Goal: Information Seeking & Learning: Find specific fact

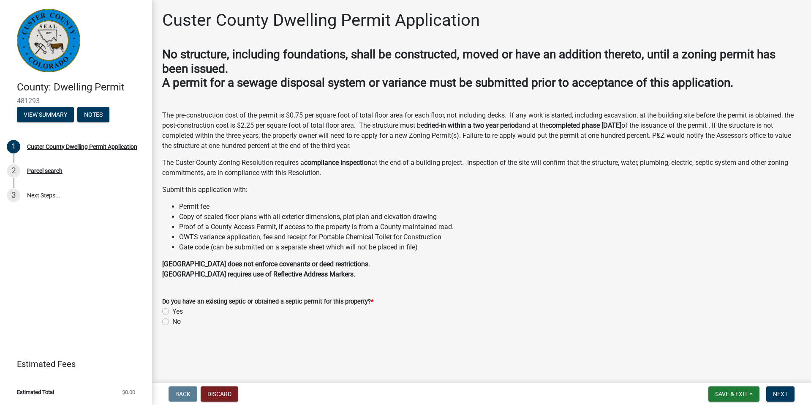
click at [172, 323] on label "No" at bounding box center [176, 321] width 8 height 10
click at [172, 322] on input "No" at bounding box center [174, 318] width 5 height 5
radio input "true"
click at [786, 397] on button "Next" at bounding box center [780, 393] width 28 height 15
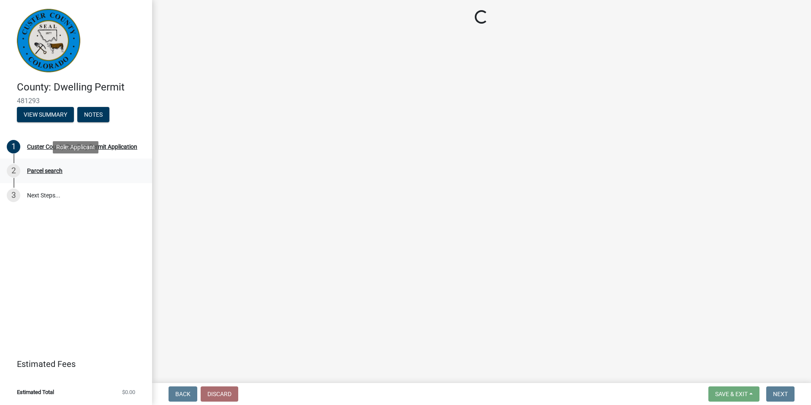
click at [54, 170] on div "Parcel search" at bounding box center [44, 171] width 35 height 6
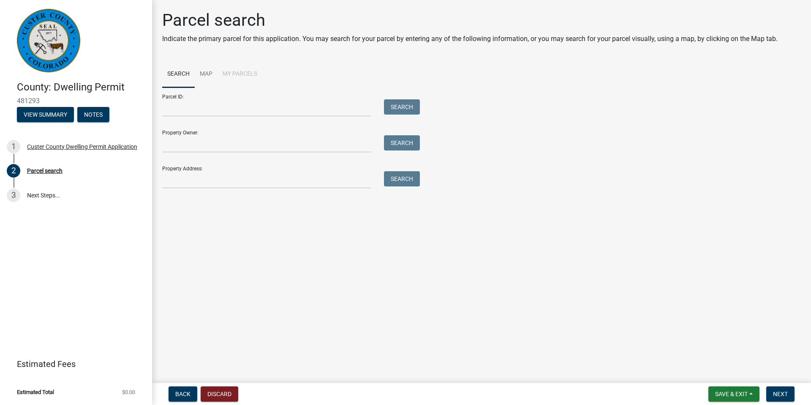
click at [273, 117] on form "Parcel ID: Search Property Owner: Search Property Address: Search" at bounding box center [288, 137] width 253 height 101
drag, startPoint x: 284, startPoint y: 104, endPoint x: 365, endPoint y: 106, distance: 81.1
click at [291, 104] on input "Parcel ID:" at bounding box center [266, 107] width 209 height 17
click at [200, 68] on link "Map" at bounding box center [206, 74] width 23 height 27
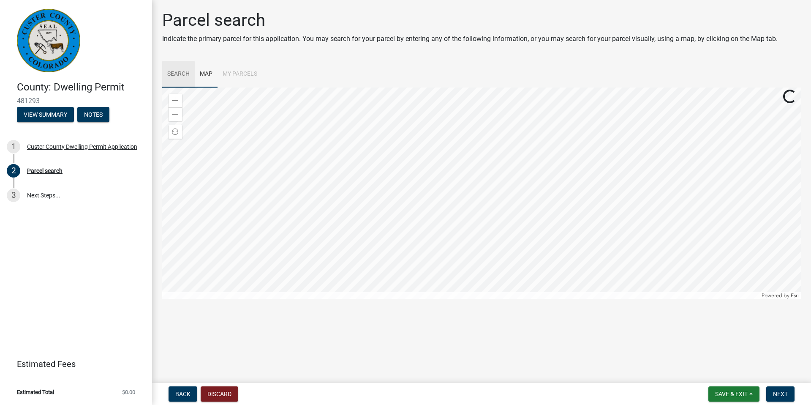
click at [183, 71] on link "Search" at bounding box center [178, 74] width 33 height 27
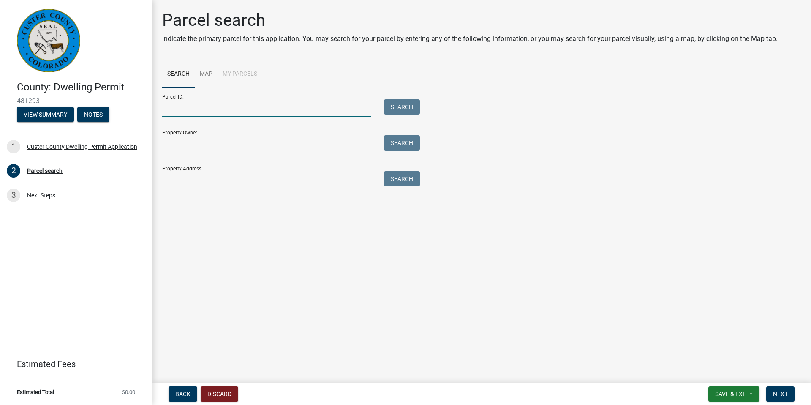
click at [195, 106] on input "Parcel ID:" at bounding box center [266, 107] width 209 height 17
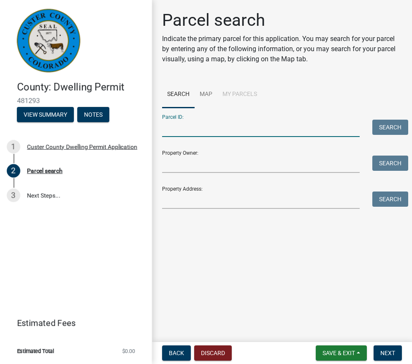
click at [199, 137] on form "Parcel ID: Search Property Owner: Search Property Address: Search" at bounding box center [282, 158] width 240 height 101
click at [200, 131] on input "Parcel ID:" at bounding box center [261, 127] width 198 height 17
type input "10112007"
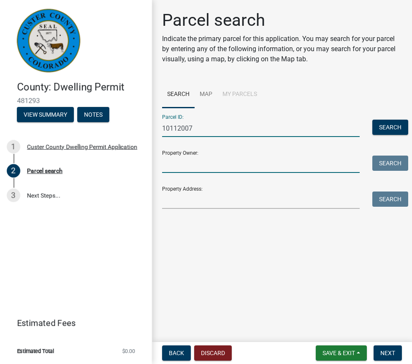
click at [242, 167] on input "Property Owner:" at bounding box center [261, 163] width 198 height 17
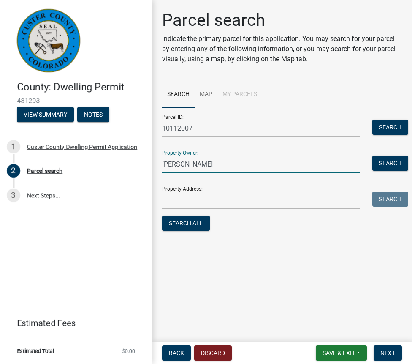
type input "[PERSON_NAME]"
click at [237, 202] on input "Property Address:" at bounding box center [261, 199] width 198 height 17
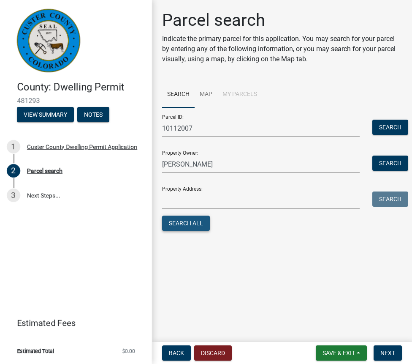
click at [175, 220] on button "Search All" at bounding box center [186, 222] width 48 height 15
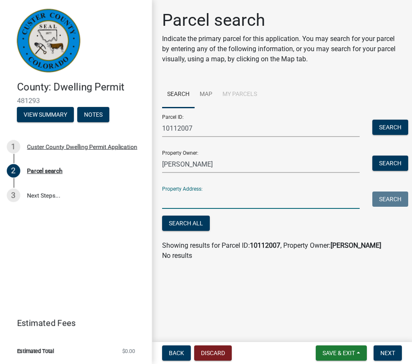
click at [232, 199] on input "Property Address:" at bounding box center [261, 199] width 198 height 17
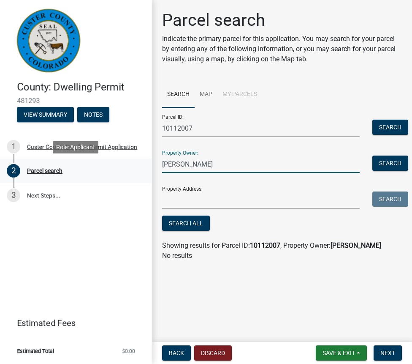
drag, startPoint x: 248, startPoint y: 165, endPoint x: 142, endPoint y: 160, distance: 106.5
click at [142, 160] on div "County: Dwelling Permit 481293 View Summary Notes 1 [GEOGRAPHIC_DATA] Dwelling …" at bounding box center [206, 182] width 412 height 364
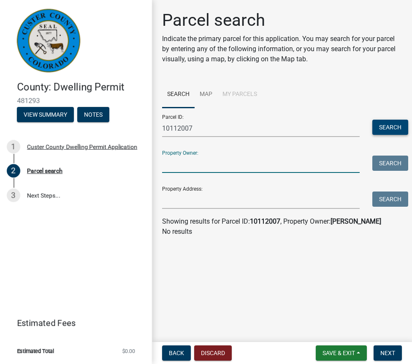
click at [383, 121] on button "Search" at bounding box center [390, 126] width 36 height 15
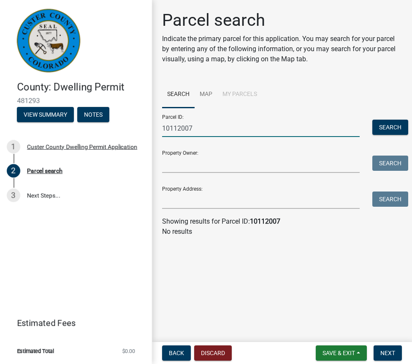
click at [249, 126] on input "10112007" at bounding box center [261, 127] width 198 height 17
type input "10112201"
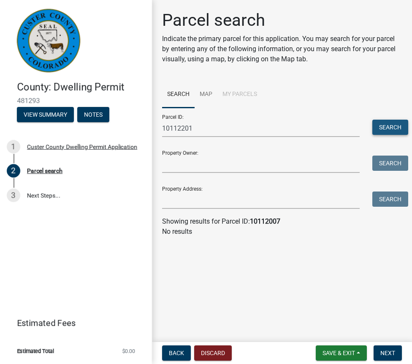
click at [387, 133] on button "Search" at bounding box center [390, 126] width 36 height 15
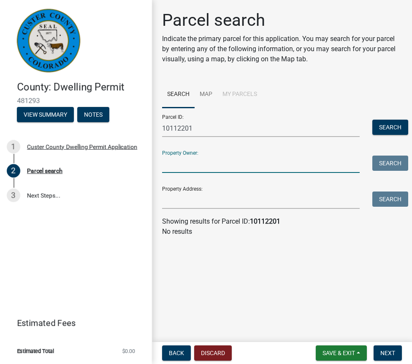
drag, startPoint x: 220, startPoint y: 163, endPoint x: 229, endPoint y: 123, distance: 40.3
click at [220, 163] on input "Property Owner:" at bounding box center [261, 163] width 198 height 17
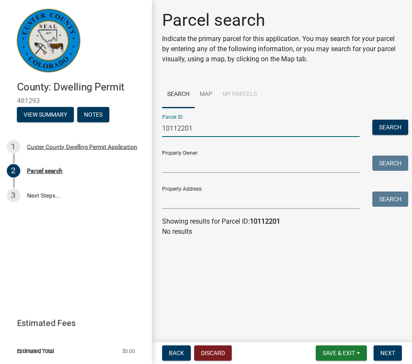
drag, startPoint x: 244, startPoint y: 121, endPoint x: 122, endPoint y: 121, distance: 122.0
click at [122, 121] on div "County: Dwelling Permit 481293 View Summary Notes 1 [GEOGRAPHIC_DATA] Dwelling …" at bounding box center [206, 182] width 412 height 364
drag, startPoint x: 232, startPoint y: 134, endPoint x: 86, endPoint y: 123, distance: 146.5
click at [86, 123] on div "County: Dwelling Permit 481293 View Summary Notes 1 [GEOGRAPHIC_DATA] Dwelling …" at bounding box center [206, 182] width 412 height 364
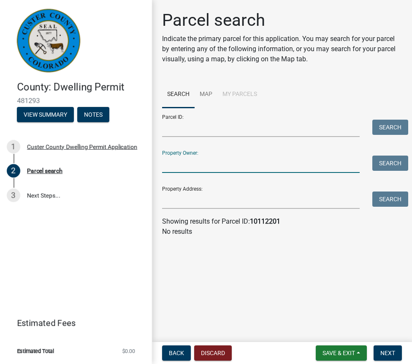
click at [182, 163] on input "Property Owner:" at bounding box center [261, 163] width 198 height 17
type input "[PERSON_NAME]"
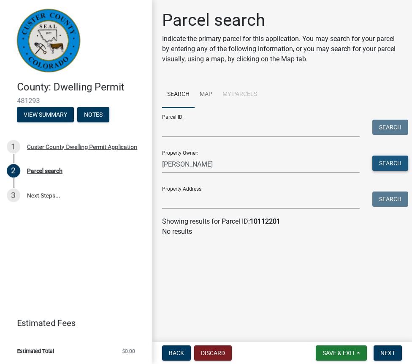
click at [391, 165] on button "Search" at bounding box center [390, 162] width 36 height 15
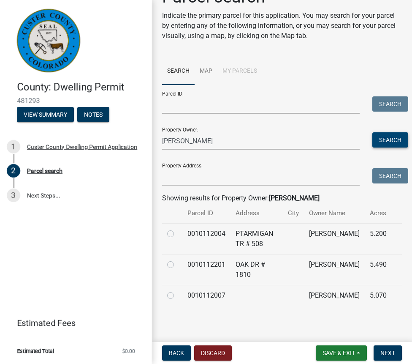
scroll to position [33, 0]
click at [177, 228] on label at bounding box center [177, 228] width 0 height 0
click at [177, 228] on input "radio" at bounding box center [179, 230] width 5 height 5
radio input "true"
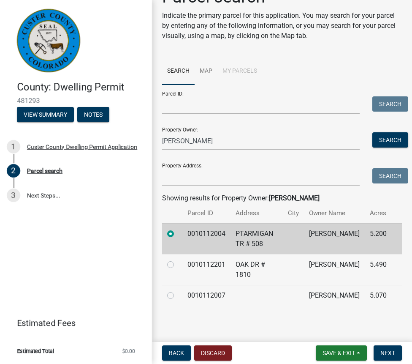
drag, startPoint x: 172, startPoint y: 254, endPoint x: 172, endPoint y: 276, distance: 22.0
click at [177, 259] on label at bounding box center [177, 259] width 0 height 0
click at [177, 259] on input "radio" at bounding box center [179, 261] width 5 height 5
radio input "true"
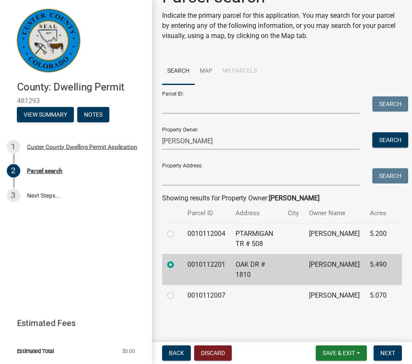
click at [177, 290] on label at bounding box center [177, 290] width 0 height 0
click at [177, 290] on input "radio" at bounding box center [179, 292] width 5 height 5
radio input "true"
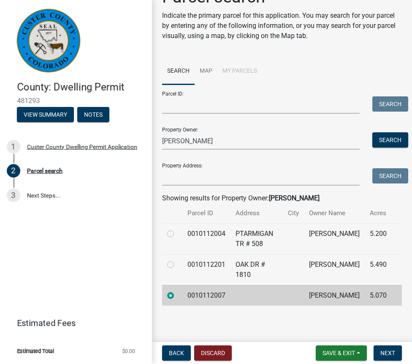
click at [304, 254] on td at bounding box center [293, 269] width 21 height 31
click at [304, 262] on td at bounding box center [293, 269] width 21 height 31
click at [344, 243] on td "[PERSON_NAME]" at bounding box center [334, 238] width 61 height 31
click at [343, 257] on td "[PERSON_NAME]" at bounding box center [334, 269] width 61 height 31
click at [177, 259] on label at bounding box center [177, 259] width 0 height 0
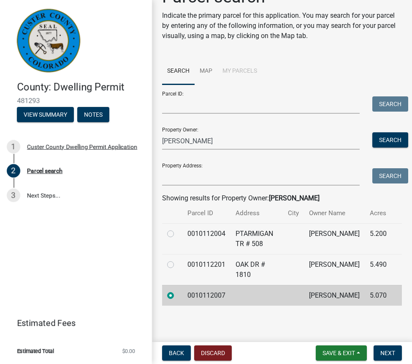
click at [177, 259] on input "radio" at bounding box center [179, 261] width 5 height 5
radio input "true"
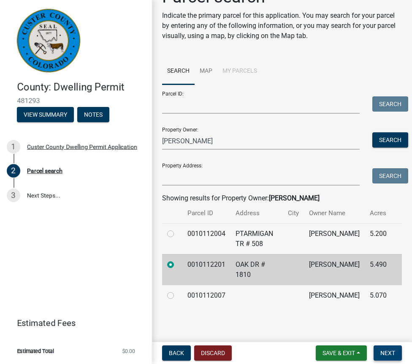
click at [384, 352] on span "Next" at bounding box center [387, 352] width 15 height 7
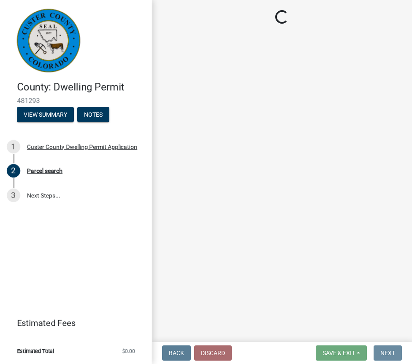
scroll to position [0, 0]
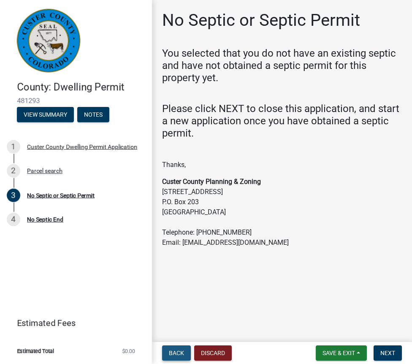
click at [178, 351] on span "Back" at bounding box center [176, 352] width 15 height 7
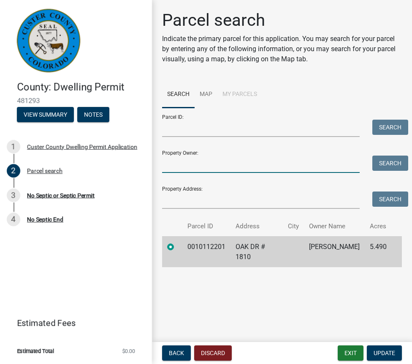
click at [231, 163] on input "Property Owner:" at bounding box center [261, 163] width 198 height 17
type input "[PERSON_NAME]"
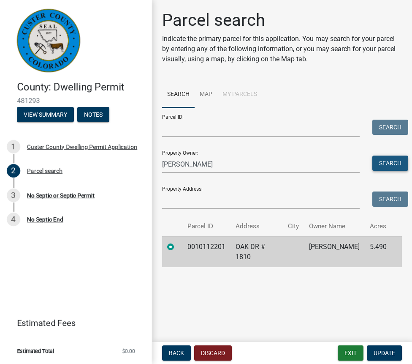
click at [386, 160] on button "Search" at bounding box center [390, 162] width 36 height 15
